Goal: Task Accomplishment & Management: Manage account settings

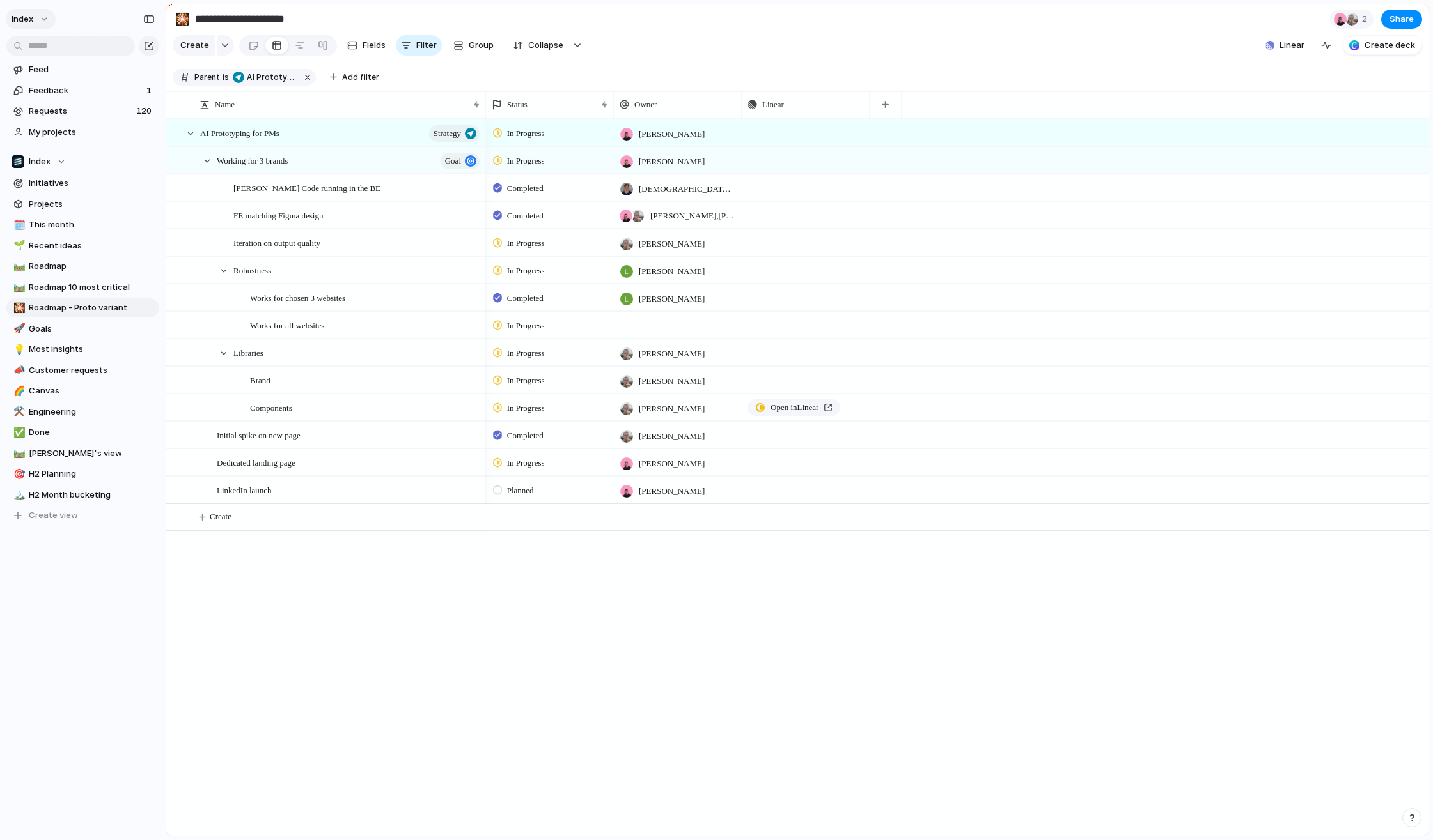
click at [28, 23] on span "Index" at bounding box center [22, 19] width 22 height 13
click at [58, 565] on div "Settings Invite members Change theme Change workspace Sign out" at bounding box center [716, 420] width 1433 height 840
click at [40, 22] on button "Index" at bounding box center [31, 19] width 50 height 20
click at [43, 20] on button "Index" at bounding box center [31, 19] width 50 height 20
click at [28, 13] on span "Index" at bounding box center [22, 19] width 22 height 13
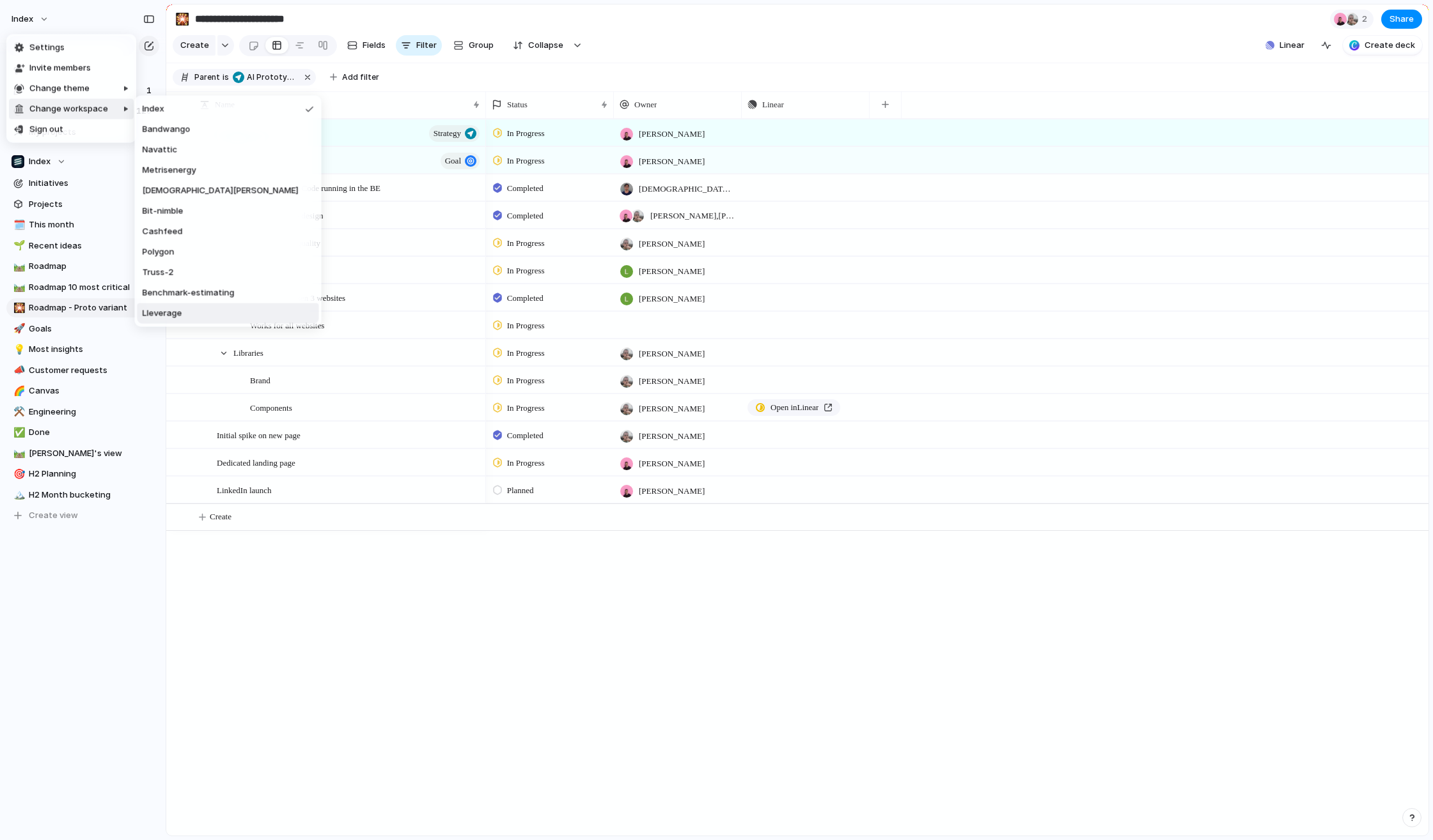
click at [148, 305] on li "Lleverage" at bounding box center [228, 313] width 181 height 20
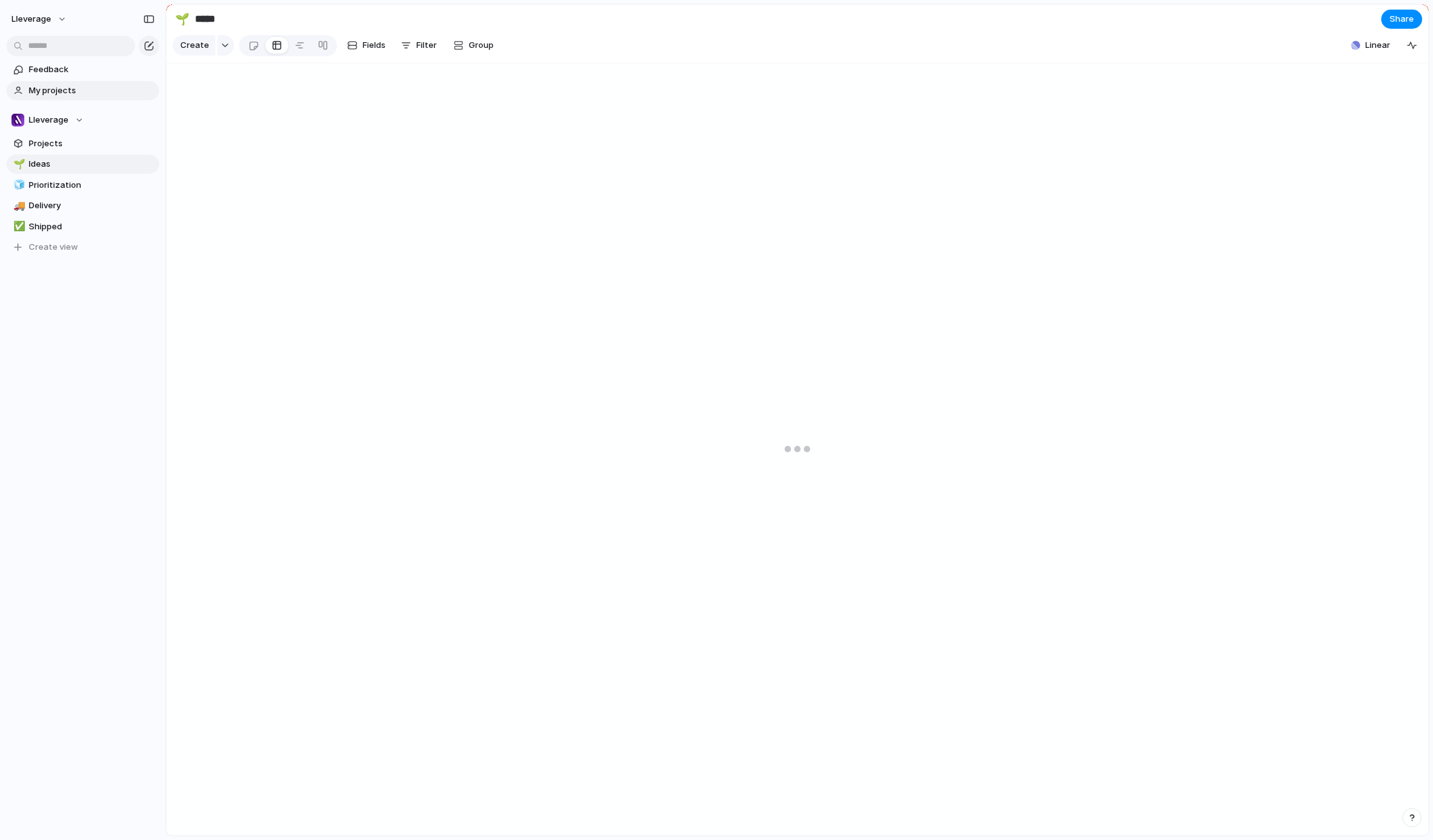
click at [61, 98] on link "My projects" at bounding box center [83, 91] width 153 height 19
click at [46, 16] on span "Lleverage" at bounding box center [31, 19] width 40 height 13
click at [48, 43] on span "Settings" at bounding box center [46, 48] width 35 height 13
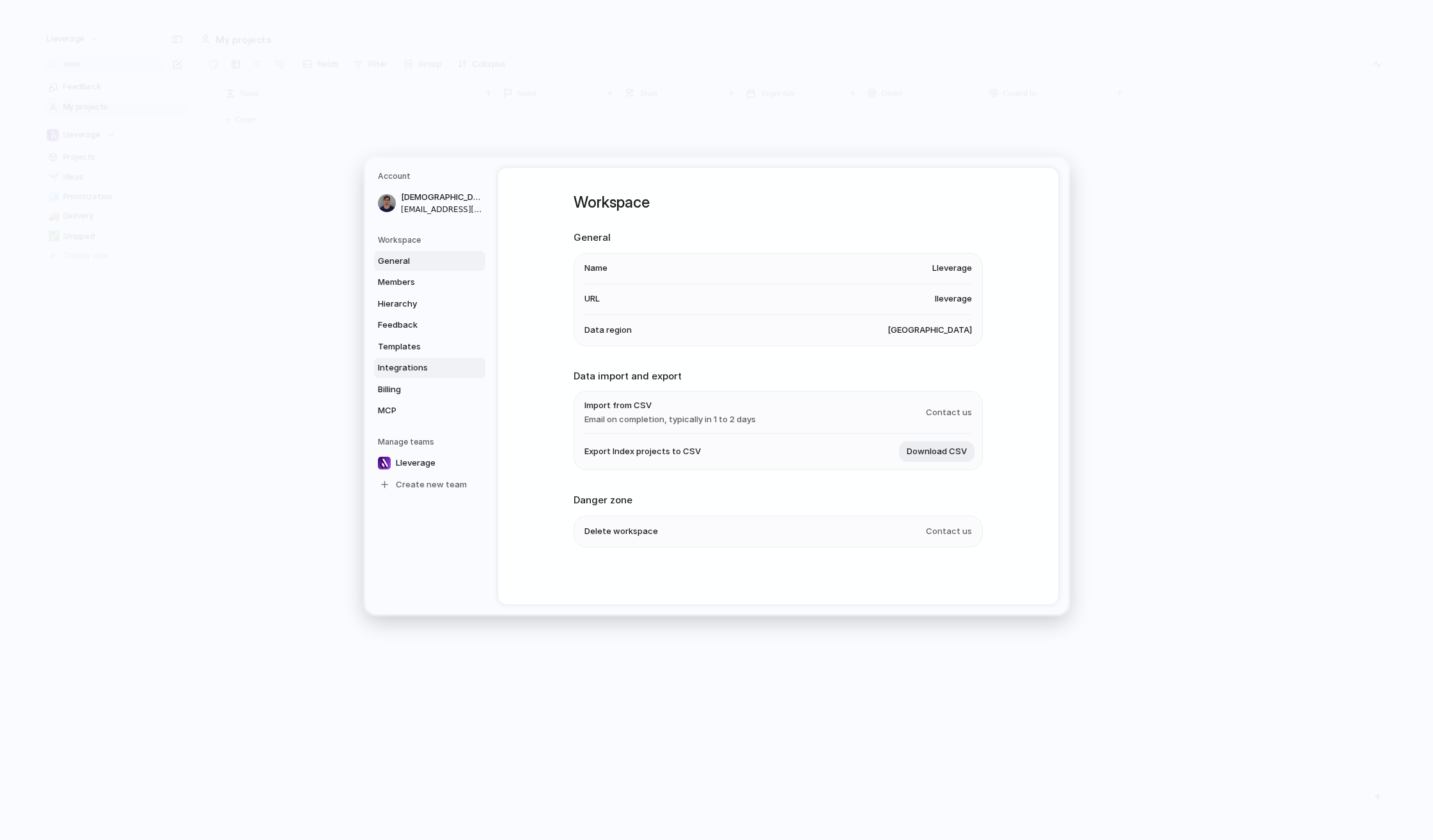
click at [402, 366] on span "Integrations" at bounding box center [419, 368] width 82 height 13
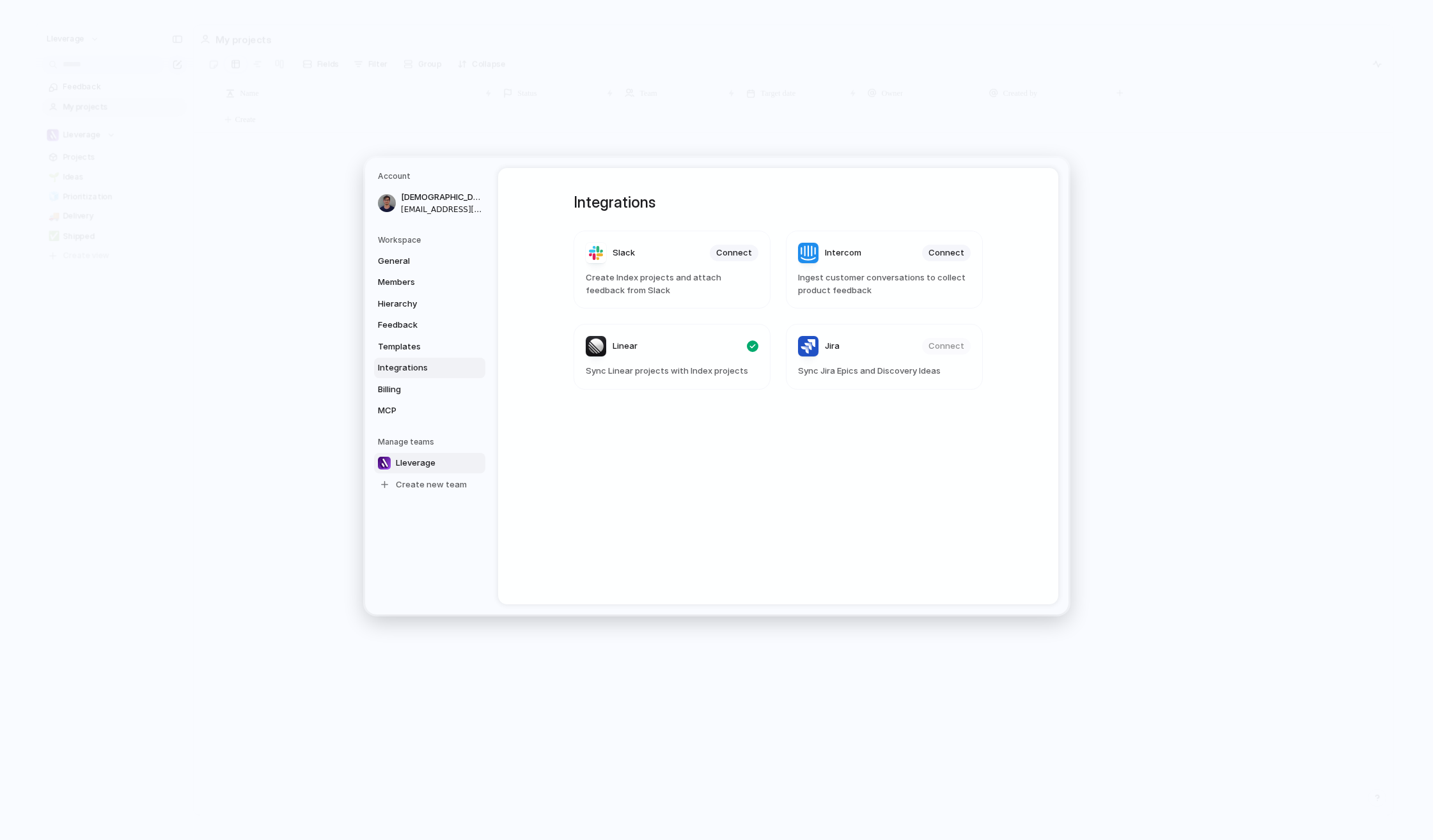
click at [408, 467] on span "Lleverage" at bounding box center [415, 463] width 40 height 13
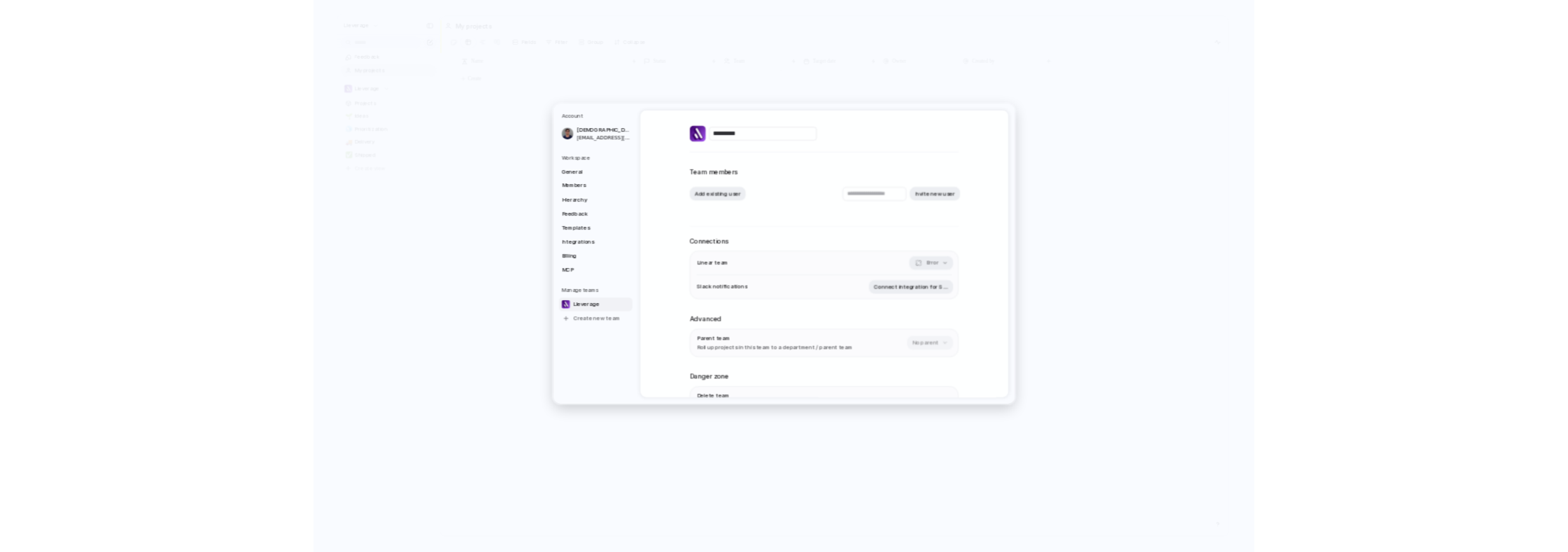
scroll to position [71, 0]
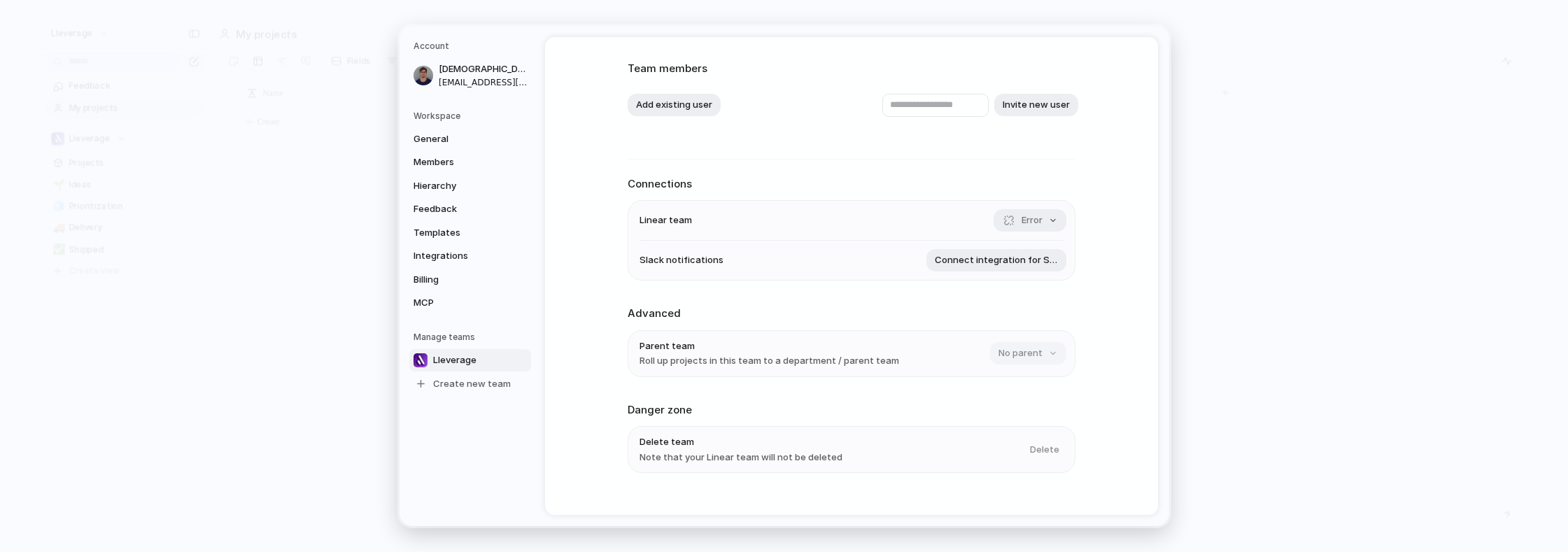
click at [1032, 200] on ul "Linear team Error Slack notifications Connect integration for Slack" at bounding box center [851, 240] width 448 height 81
click at [1032, 207] on li "Linear team Error" at bounding box center [851, 220] width 424 height 40
click at [1032, 224] on span "Error" at bounding box center [1032, 220] width 21 height 14
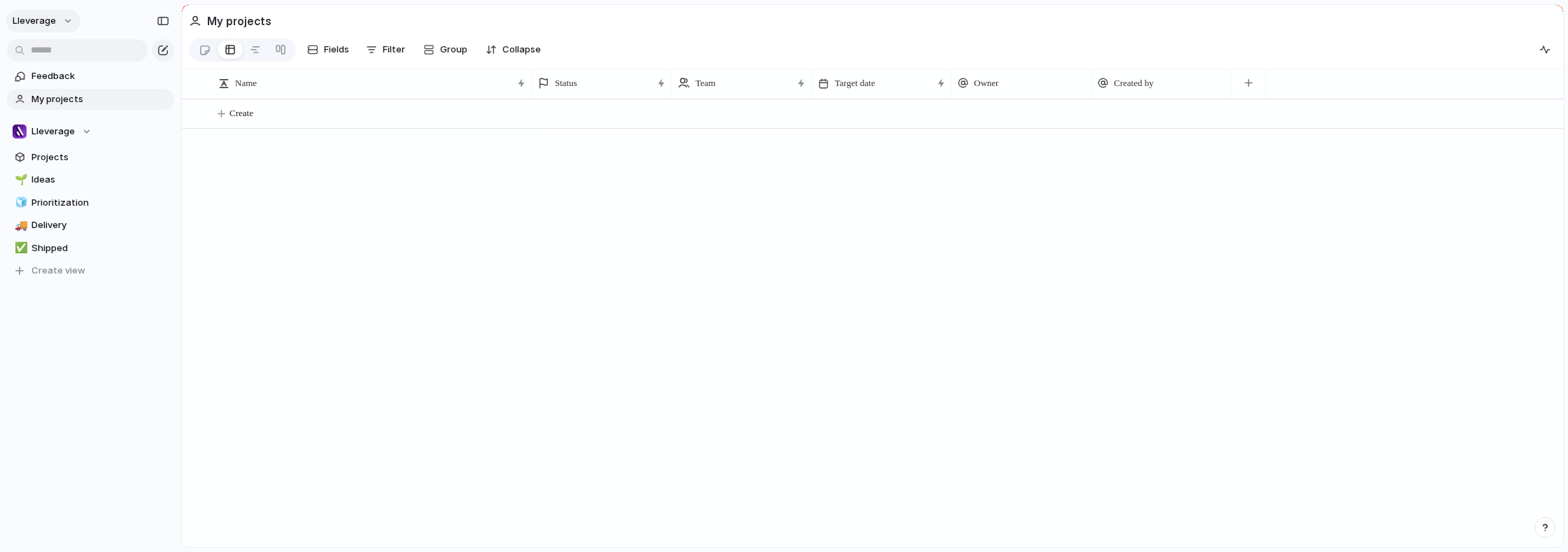
click at [52, 29] on button "Lleverage" at bounding box center [43, 20] width 74 height 22
click at [61, 50] on span "Settings" at bounding box center [51, 52] width 38 height 14
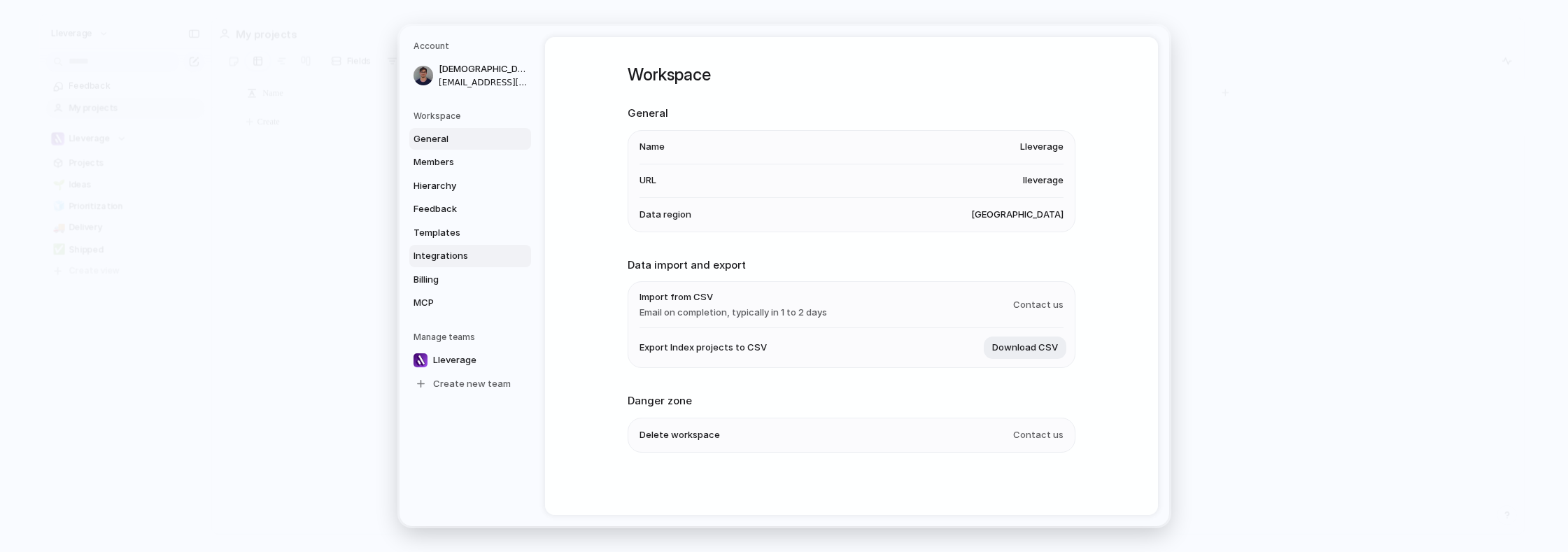
click at [452, 256] on span "Integrations" at bounding box center [458, 256] width 90 height 14
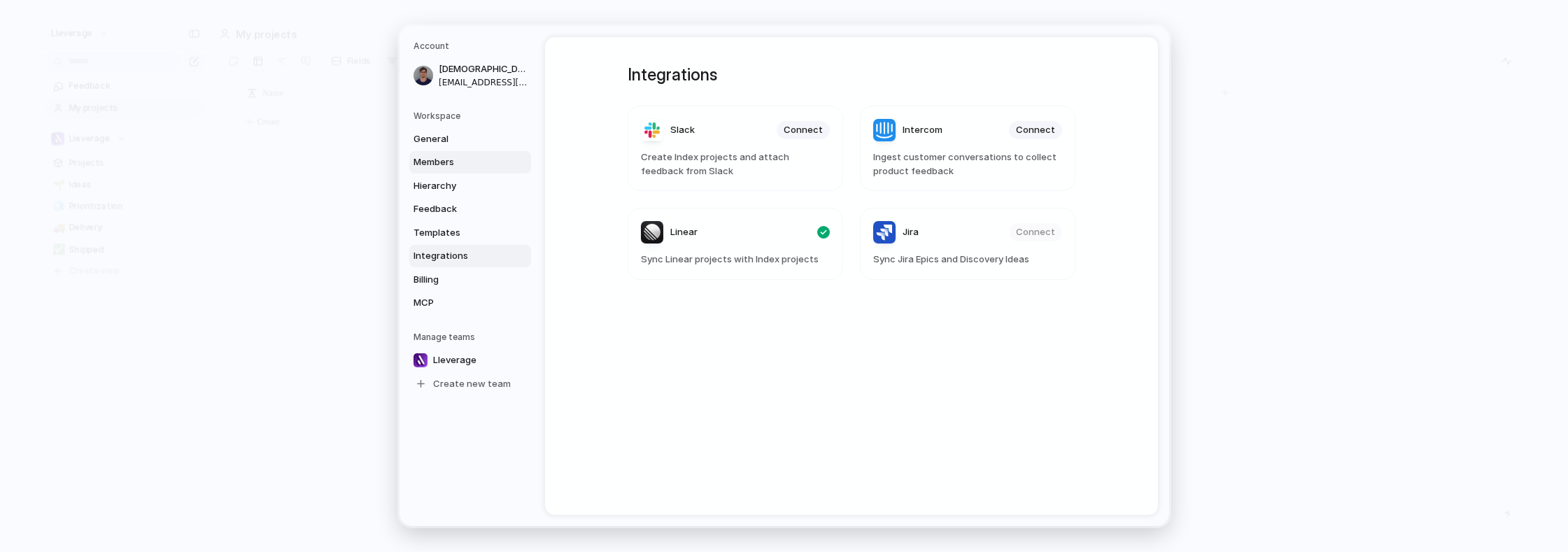
click at [437, 156] on span "Members" at bounding box center [458, 162] width 90 height 14
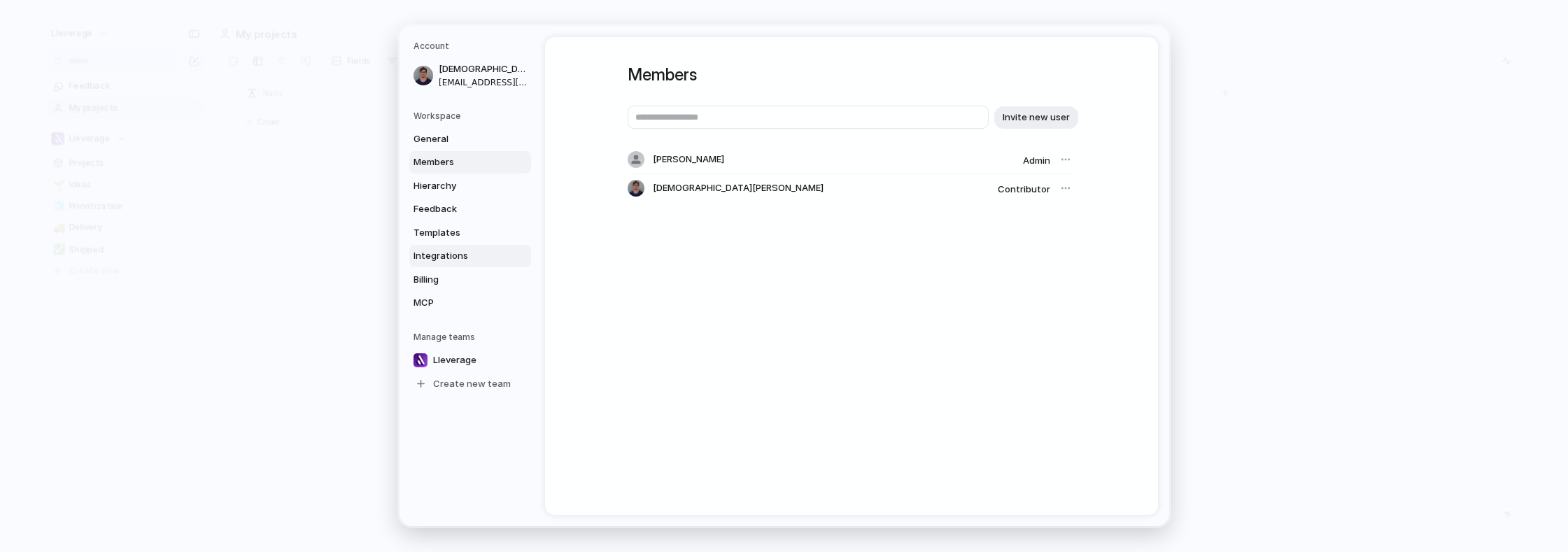
click at [464, 249] on span "Integrations" at bounding box center [458, 256] width 90 height 14
